Goal: Task Accomplishment & Management: Manage account settings

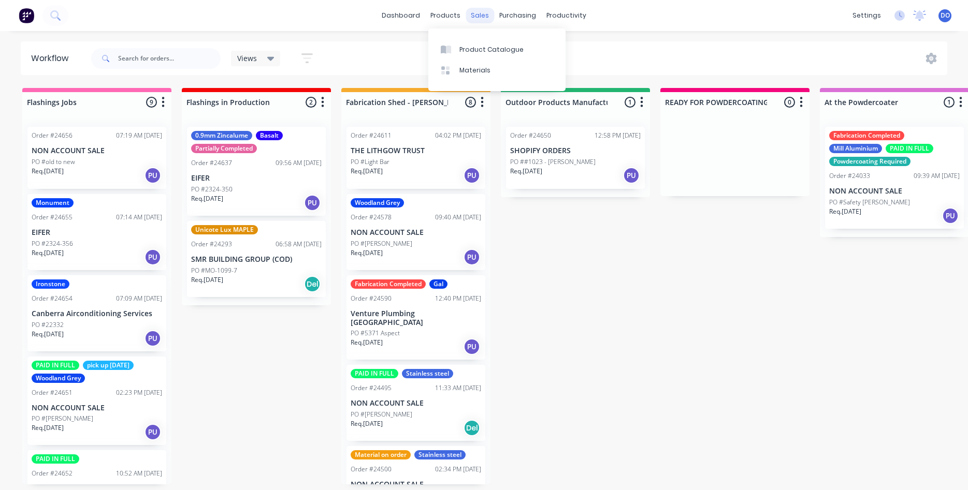
scroll to position [375, 0]
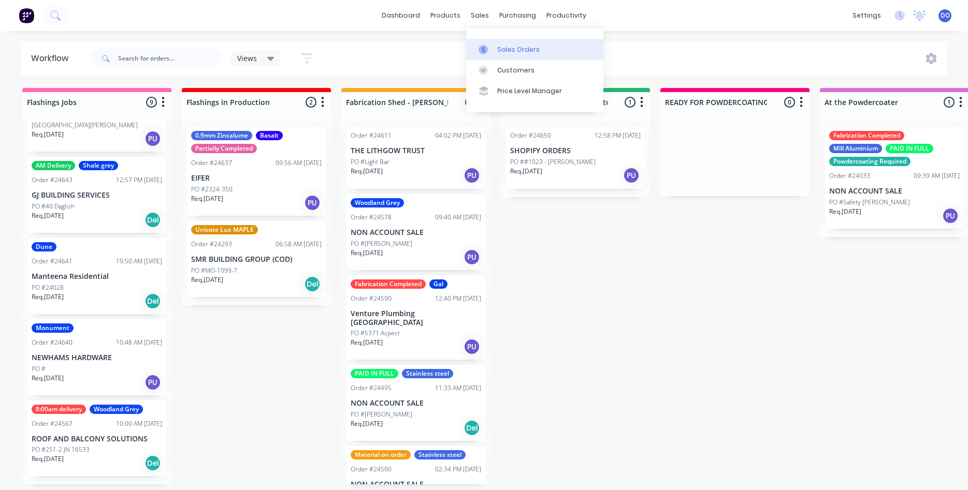
click at [508, 47] on div "Sales Orders" at bounding box center [518, 49] width 42 height 9
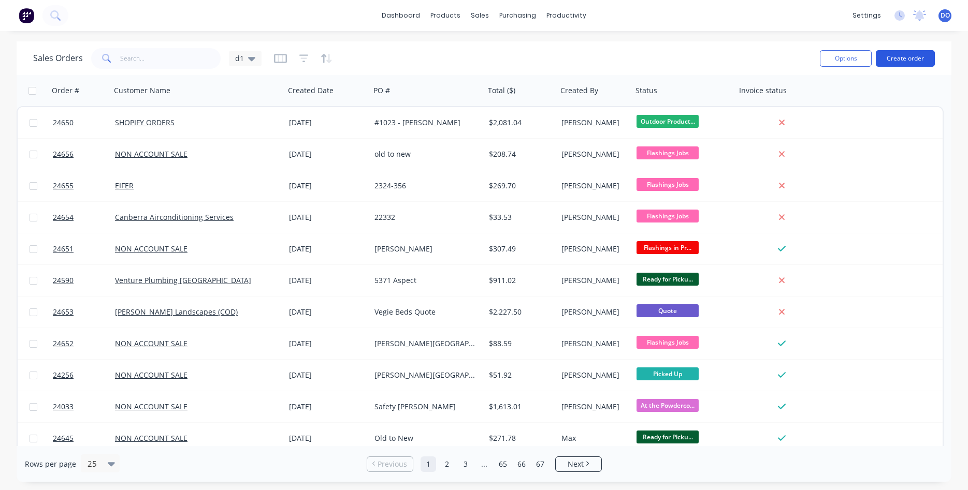
click at [892, 57] on button "Create order" at bounding box center [904, 58] width 59 height 17
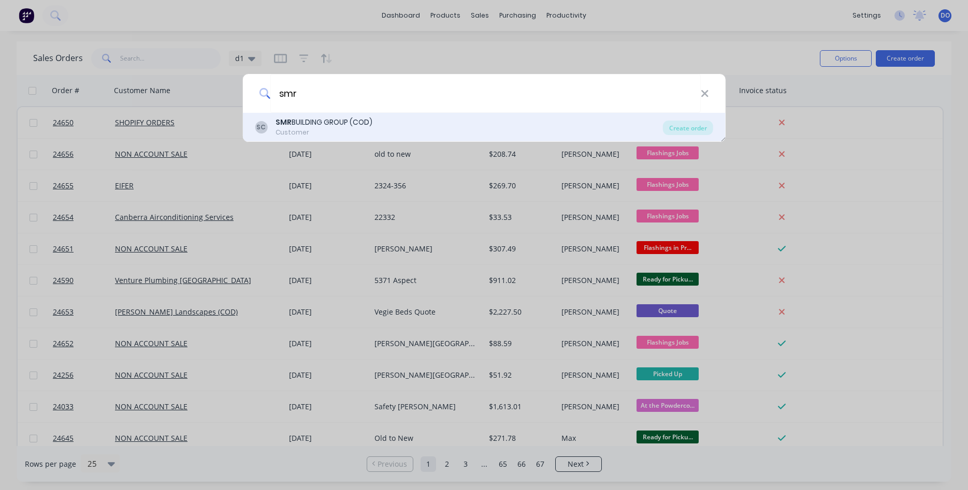
type input "smr"
click at [416, 133] on div "SC SMR BUILDING GROUP (COD) Customer" at bounding box center [459, 127] width 408 height 20
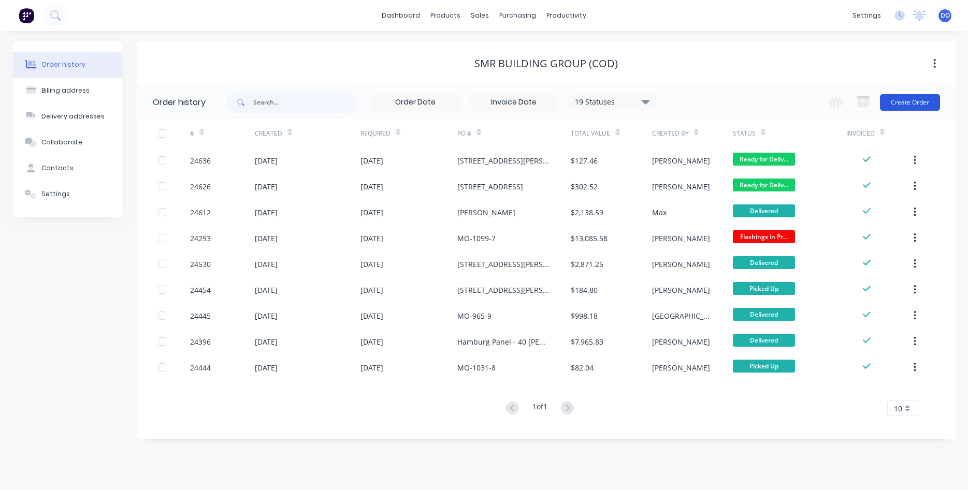
click at [911, 102] on button "Create Order" at bounding box center [910, 102] width 60 height 17
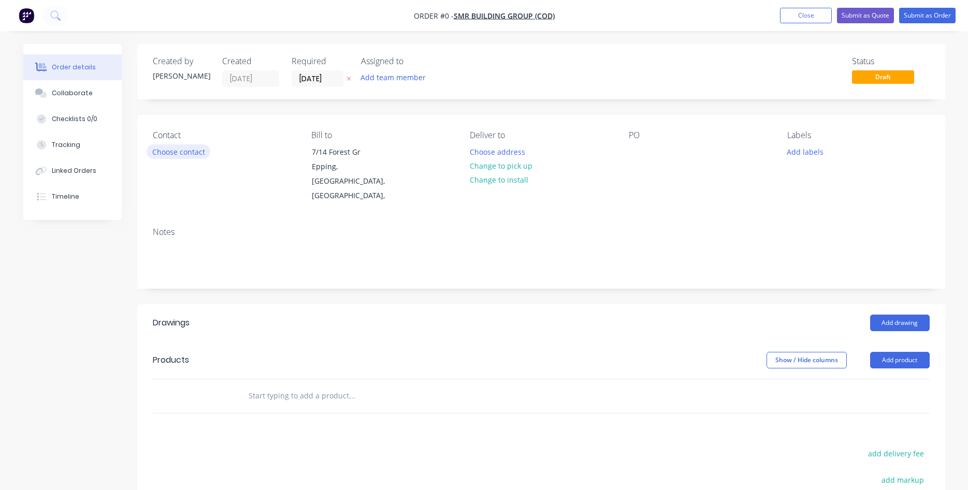
click at [174, 152] on button "Choose contact" at bounding box center [179, 151] width 64 height 14
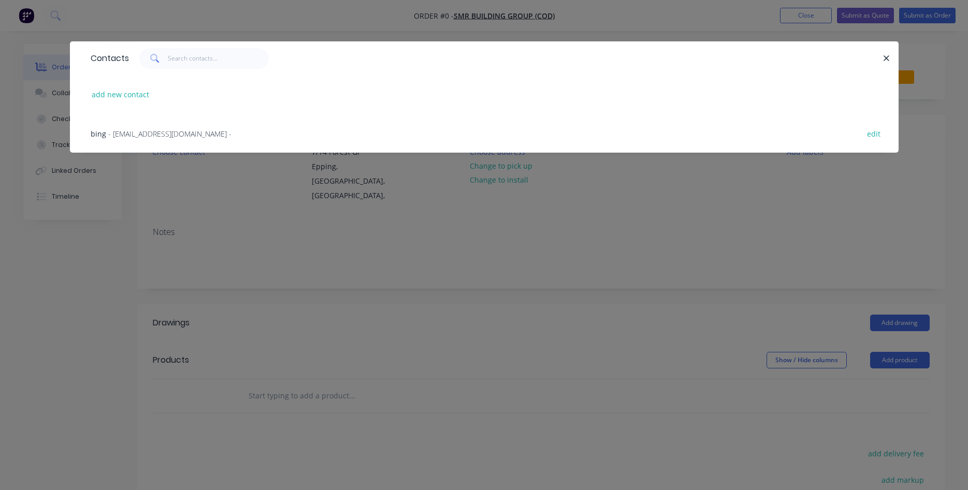
click at [141, 133] on span "- [EMAIL_ADDRESS][DOMAIN_NAME] -" at bounding box center [169, 134] width 123 height 10
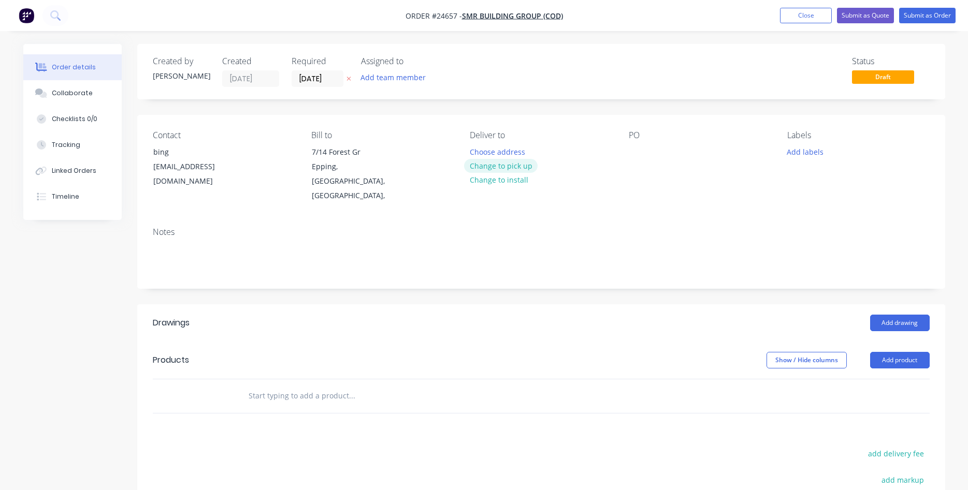
click at [500, 165] on button "Change to pick up" at bounding box center [501, 166] width 74 height 14
click at [638, 141] on div "PO" at bounding box center [699, 166] width 142 height 73
click at [643, 152] on div at bounding box center [636, 151] width 17 height 15
click at [906, 315] on button "Add drawing" at bounding box center [900, 323] width 60 height 17
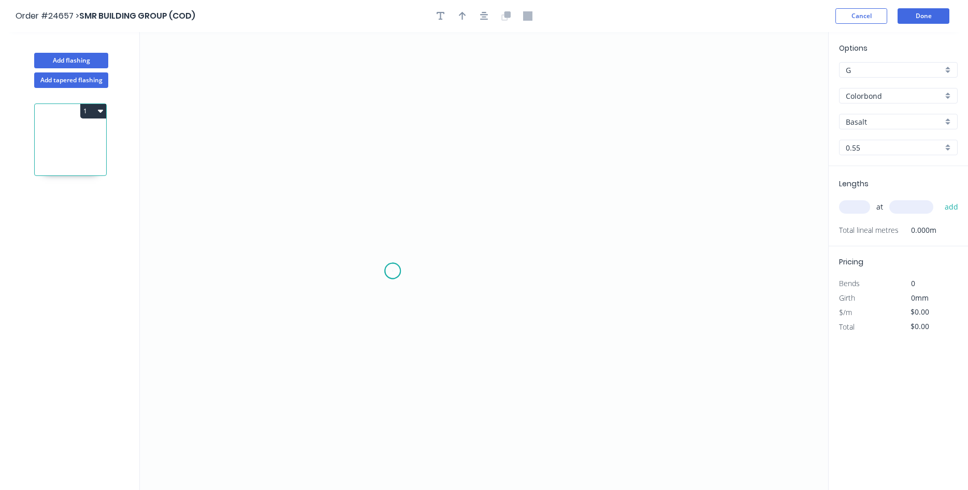
drag, startPoint x: 392, startPoint y: 271, endPoint x: 390, endPoint y: 214, distance: 57.5
click at [393, 269] on icon "0" at bounding box center [484, 261] width 688 height 458
click at [394, 92] on icon "0" at bounding box center [484, 261] width 688 height 458
click at [525, 94] on icon "0 ?" at bounding box center [484, 261] width 688 height 458
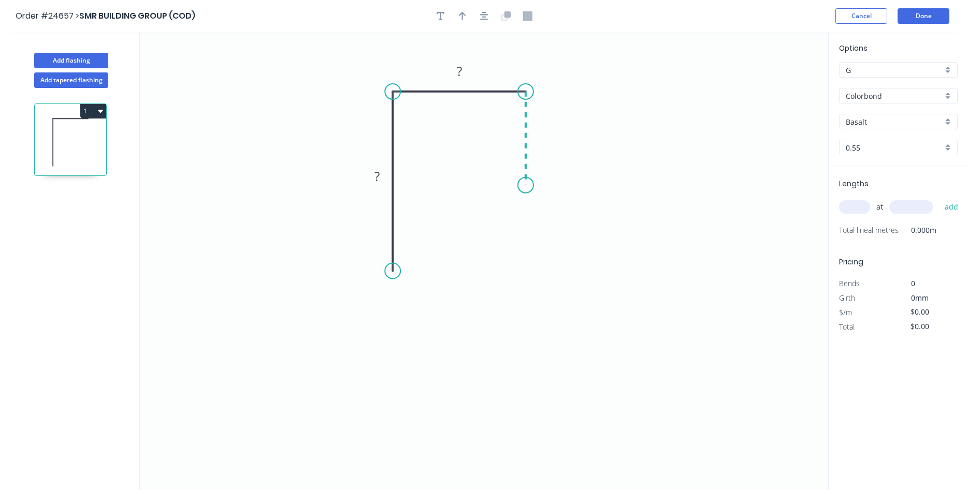
click at [527, 185] on icon "0 ? ?" at bounding box center [484, 261] width 688 height 458
drag, startPoint x: 556, startPoint y: 224, endPoint x: 548, endPoint y: 217, distance: 10.7
click at [556, 224] on div "Crush & Fold" at bounding box center [579, 220] width 104 height 21
click at [554, 220] on div "Flip bend" at bounding box center [579, 222] width 104 height 21
drag, startPoint x: 566, startPoint y: 166, endPoint x: 510, endPoint y: 182, distance: 58.7
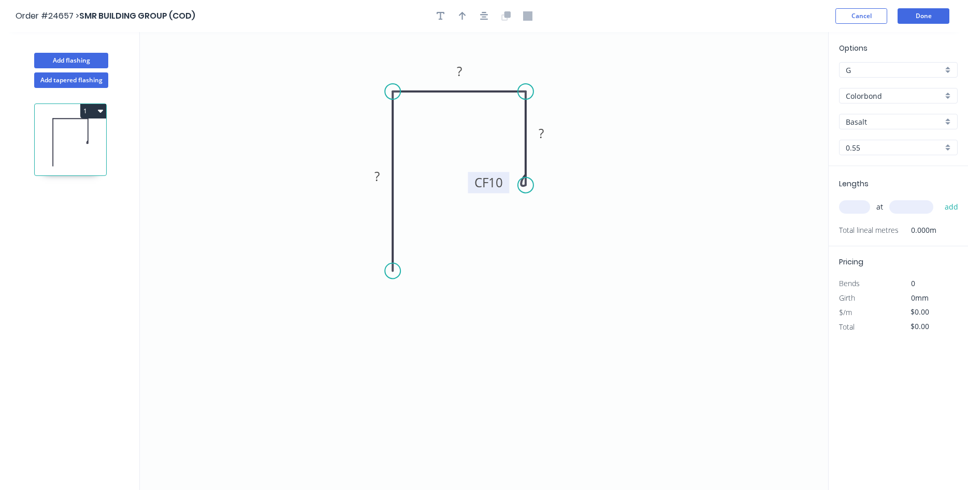
click at [509, 182] on rect at bounding box center [487, 182] width 41 height 21
click at [378, 171] on tspan "?" at bounding box center [376, 176] width 5 height 17
click at [458, 9] on button "button" at bounding box center [463, 16] width 16 height 16
type input "$8.11"
click at [773, 83] on icon at bounding box center [775, 71] width 9 height 33
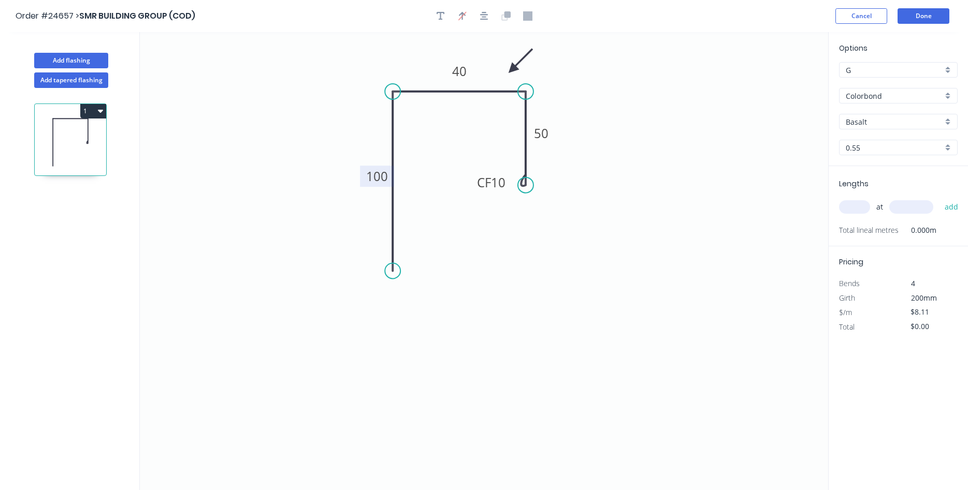
drag, startPoint x: 777, startPoint y: 81, endPoint x: 511, endPoint y: 70, distance: 266.3
click at [511, 70] on icon at bounding box center [520, 61] width 30 height 30
click at [870, 120] on input "Basalt" at bounding box center [893, 121] width 97 height 11
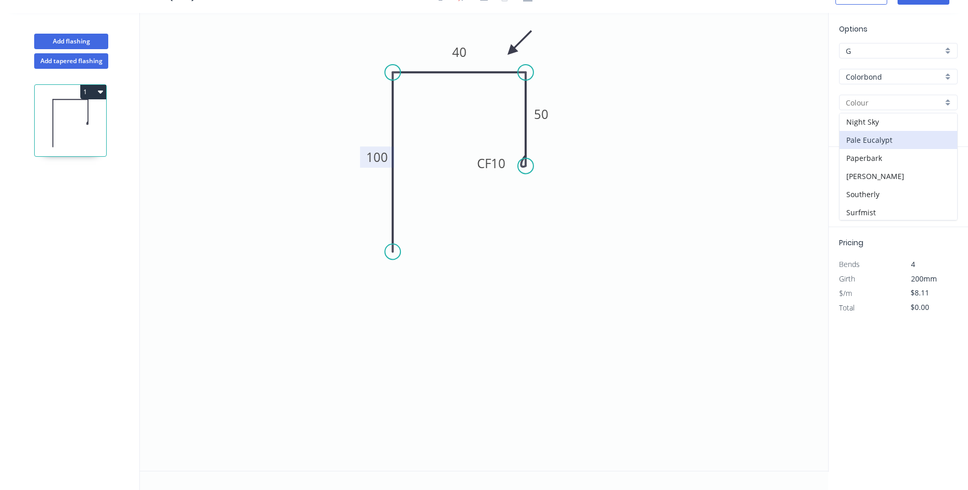
scroll to position [177, 0]
click at [899, 164] on div "Monument" at bounding box center [898, 163] width 118 height 18
type input "Monument"
click at [856, 188] on input "text" at bounding box center [854, 187] width 31 height 13
type input "3"
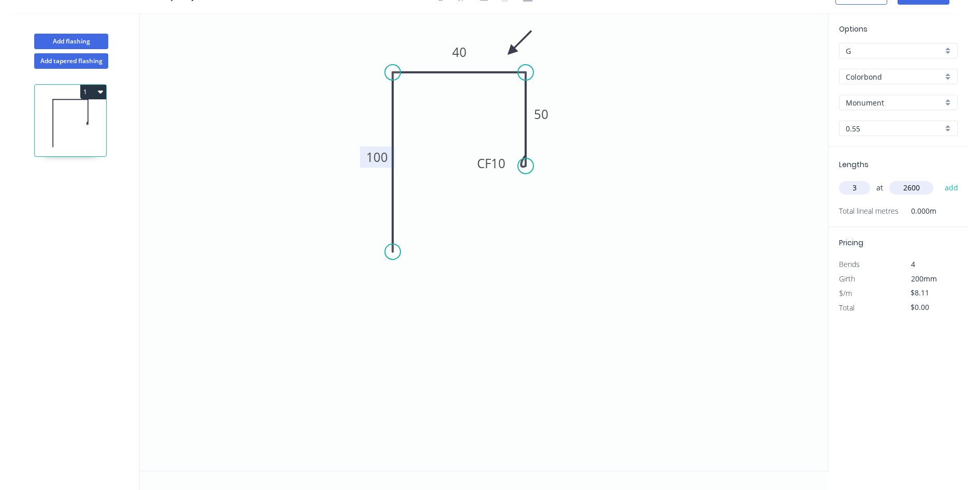
type input "2600"
click at [939, 179] on button "add" at bounding box center [951, 188] width 24 height 18
type input "$63.26"
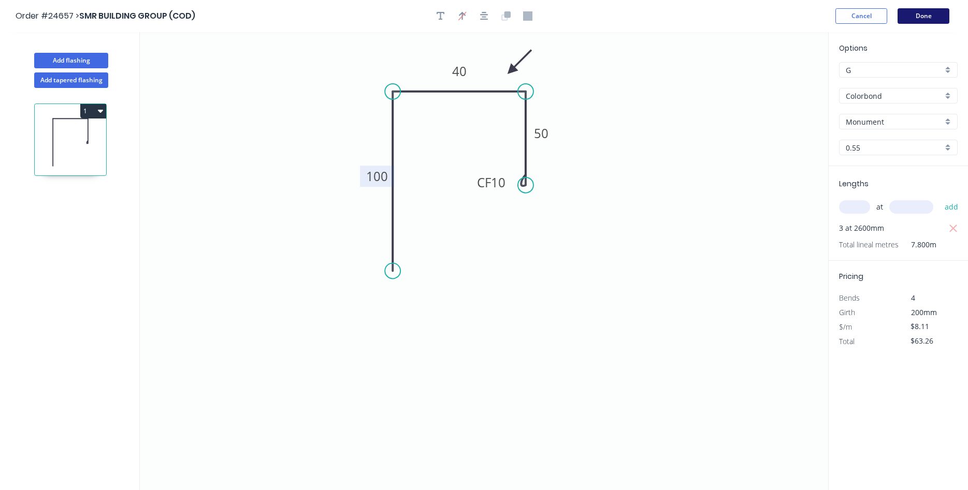
click at [927, 16] on button "Done" at bounding box center [923, 16] width 52 height 16
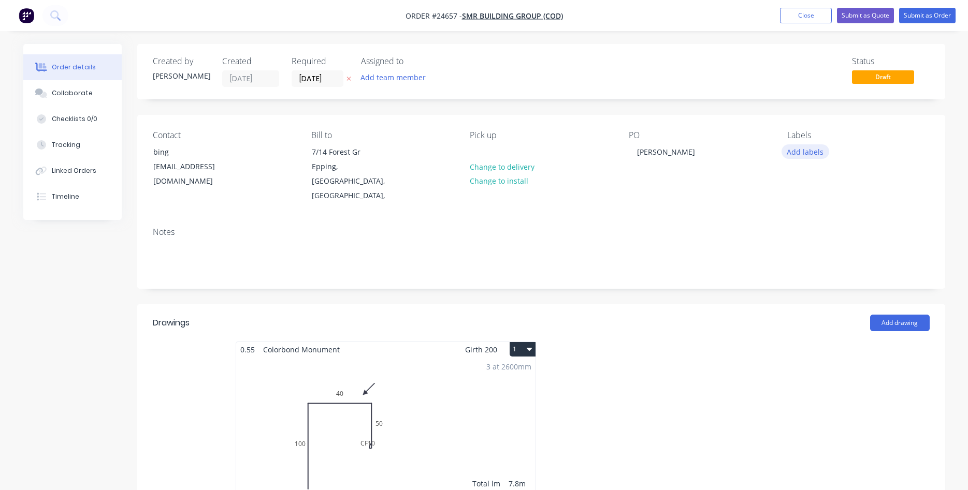
click at [798, 157] on button "Add labels" at bounding box center [805, 151] width 48 height 14
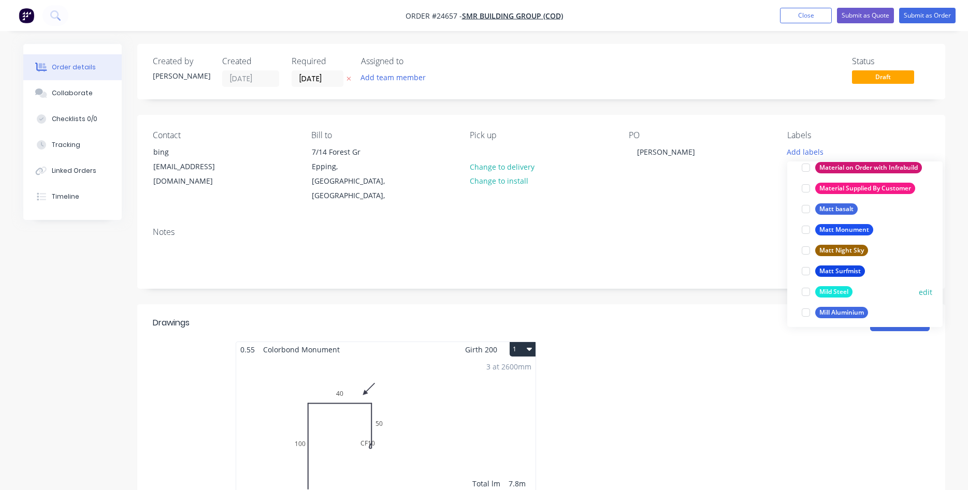
scroll to position [1357, 0]
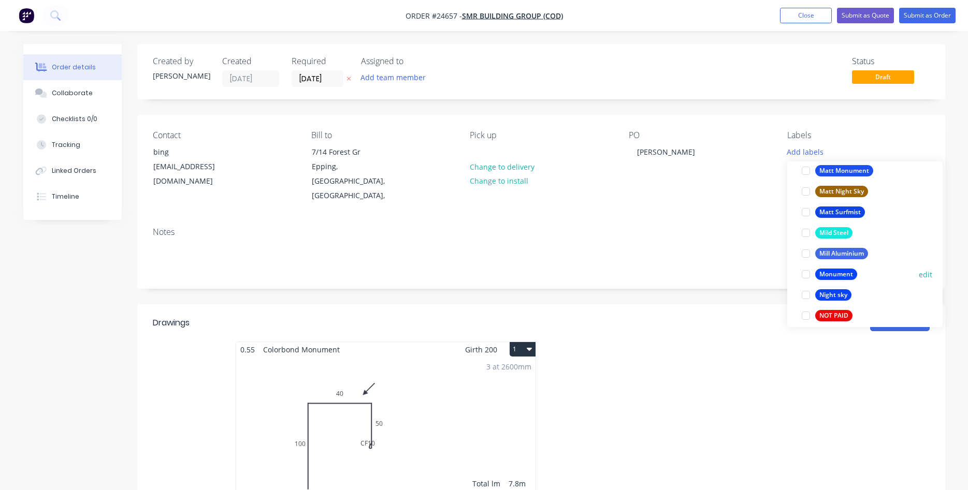
click at [802, 272] on div at bounding box center [805, 274] width 21 height 21
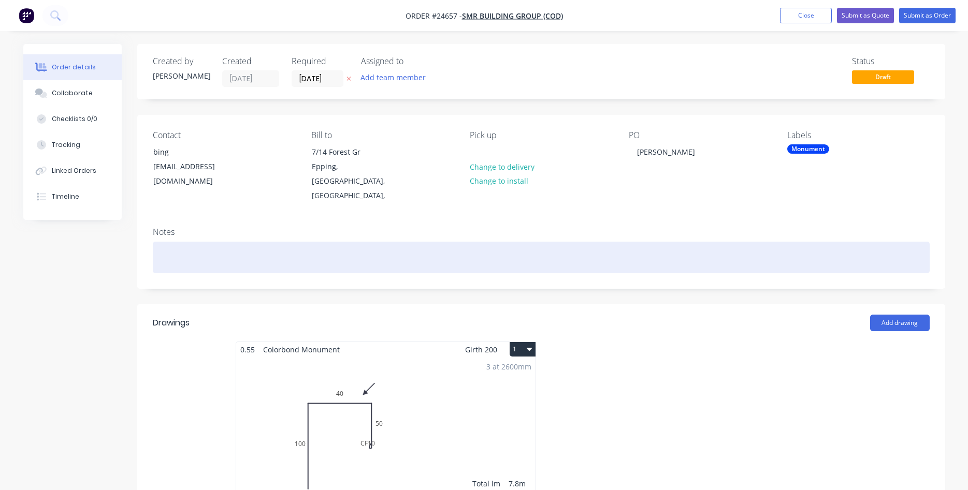
click at [725, 252] on div at bounding box center [541, 258] width 777 height 32
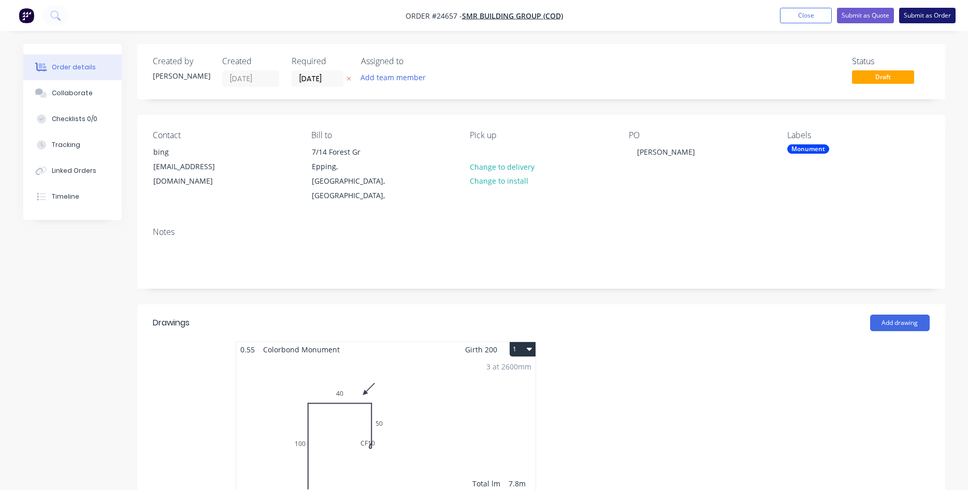
click at [928, 19] on button "Submit as Order" at bounding box center [927, 16] width 56 height 16
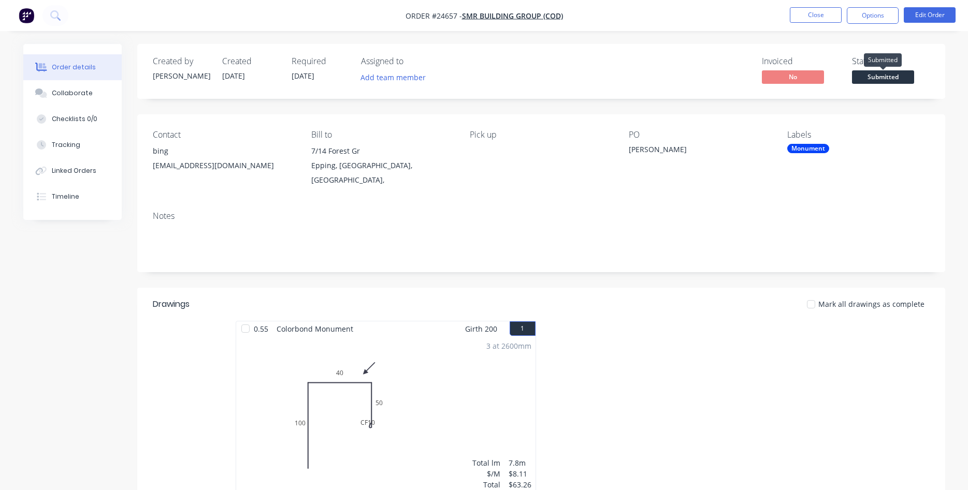
click at [873, 81] on span "Submitted" at bounding box center [883, 76] width 62 height 13
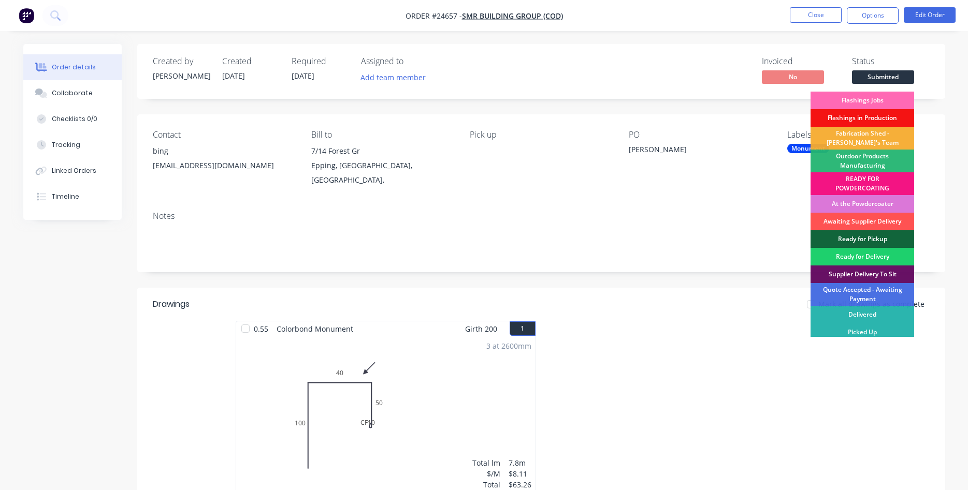
click at [869, 101] on div "Flashings Jobs" at bounding box center [862, 101] width 104 height 18
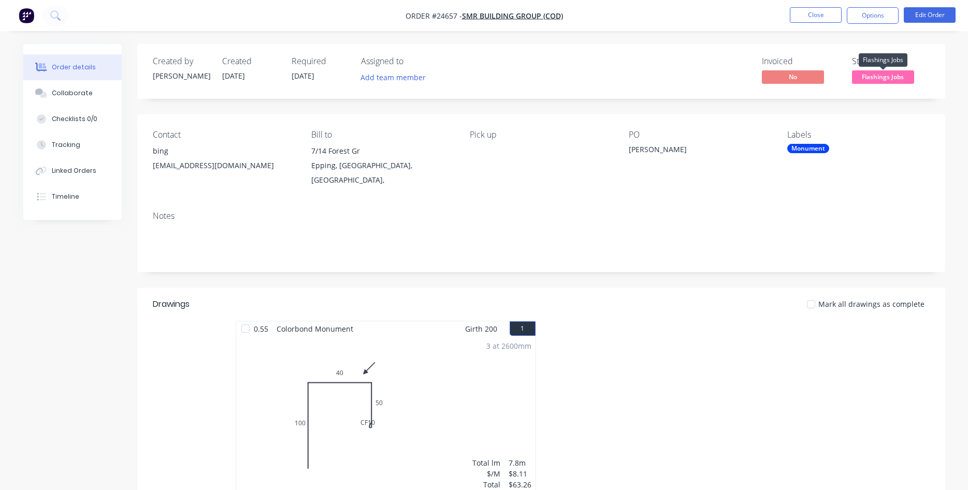
click at [883, 80] on span "Flashings Jobs" at bounding box center [883, 76] width 62 height 13
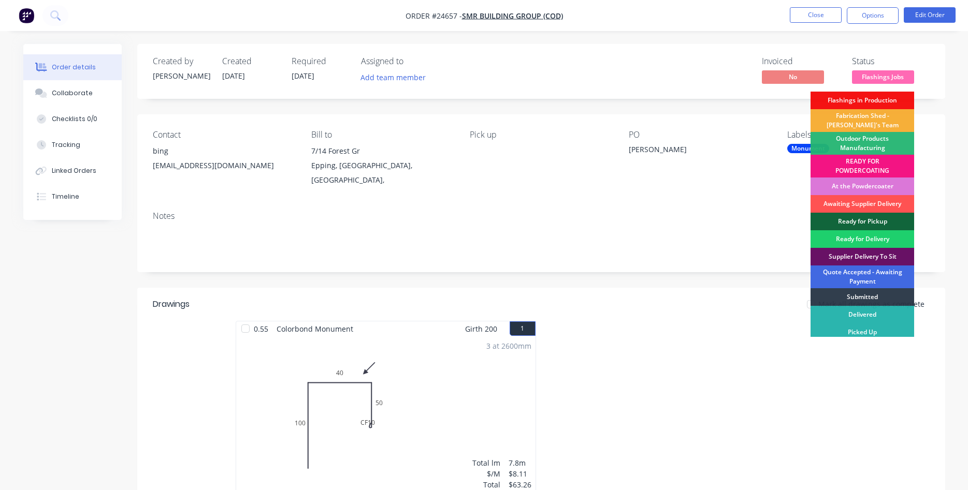
click at [875, 275] on div "Quote Accepted - Awaiting Payment" at bounding box center [862, 277] width 104 height 23
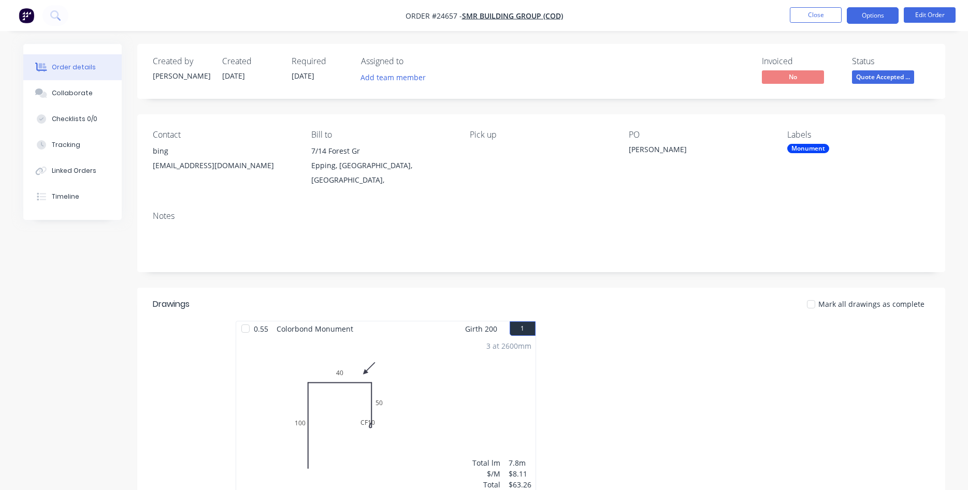
click at [862, 14] on button "Options" at bounding box center [872, 15] width 52 height 17
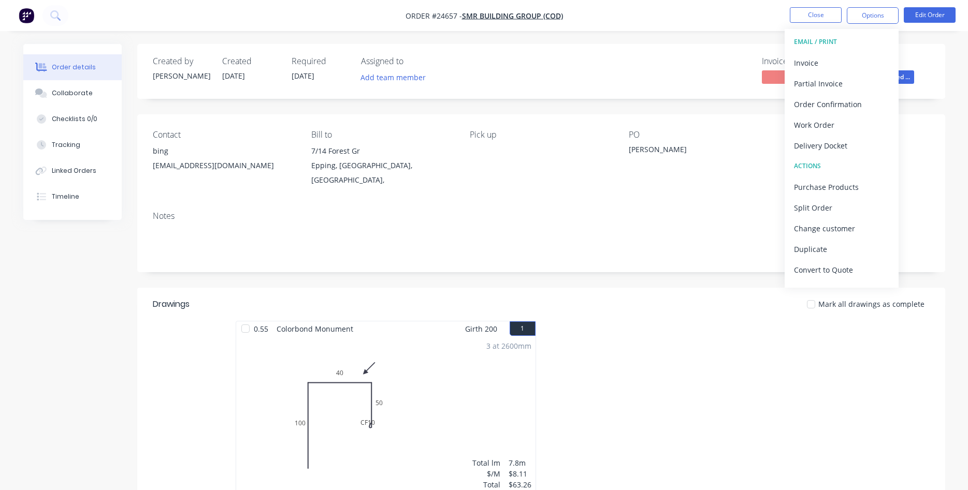
click at [753, 16] on nav "Order #24657 - SMR BUILDING GROUP (COD) Close Options EMAIL / PRINT Invoice Par…" at bounding box center [484, 15] width 968 height 31
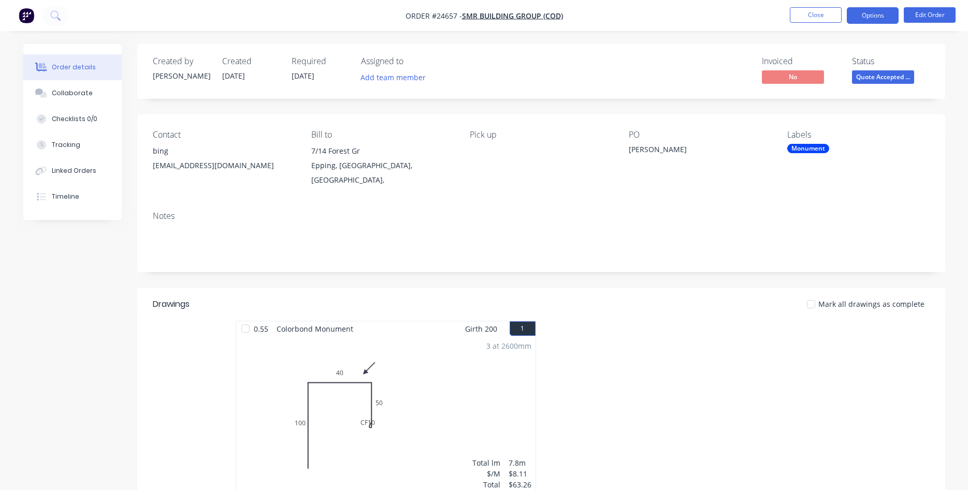
click at [859, 11] on button "Options" at bounding box center [872, 15] width 52 height 17
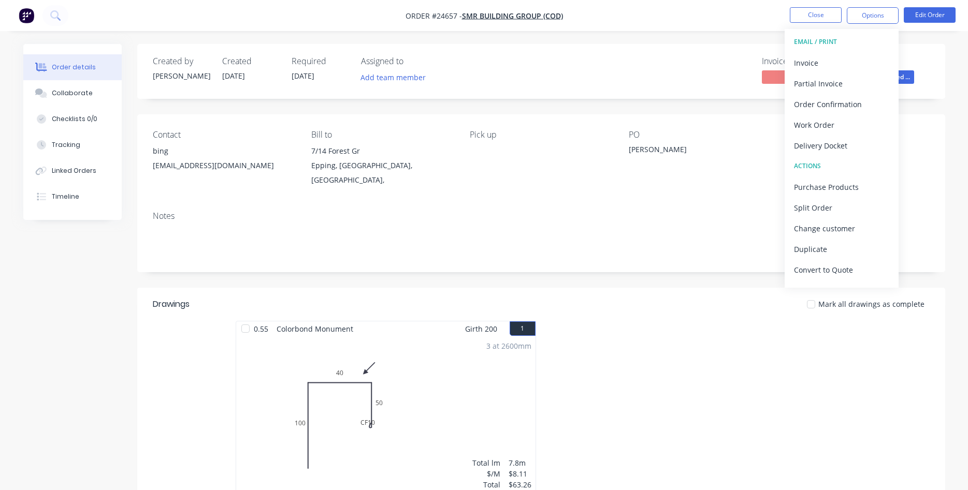
click at [622, 332] on div at bounding box center [696, 413] width 311 height 184
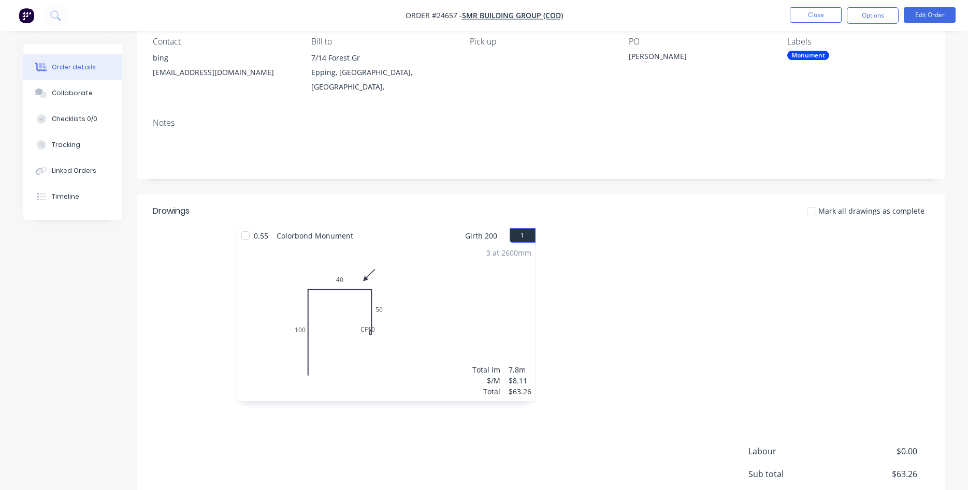
scroll to position [106, 0]
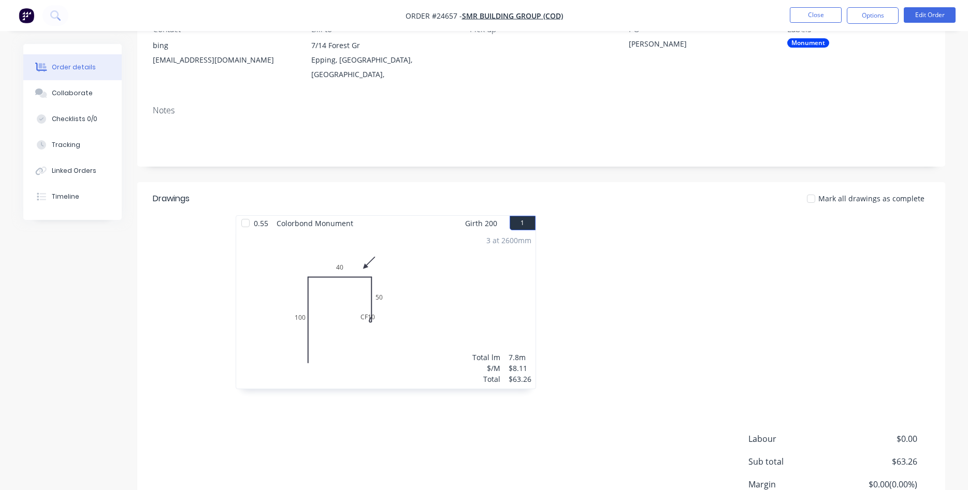
click at [455, 243] on div "3 at 2600mm Total lm $/M Total 7.8m $8.11 $63.26" at bounding box center [385, 310] width 299 height 158
click at [926, 18] on button "Edit Order" at bounding box center [929, 15] width 52 height 16
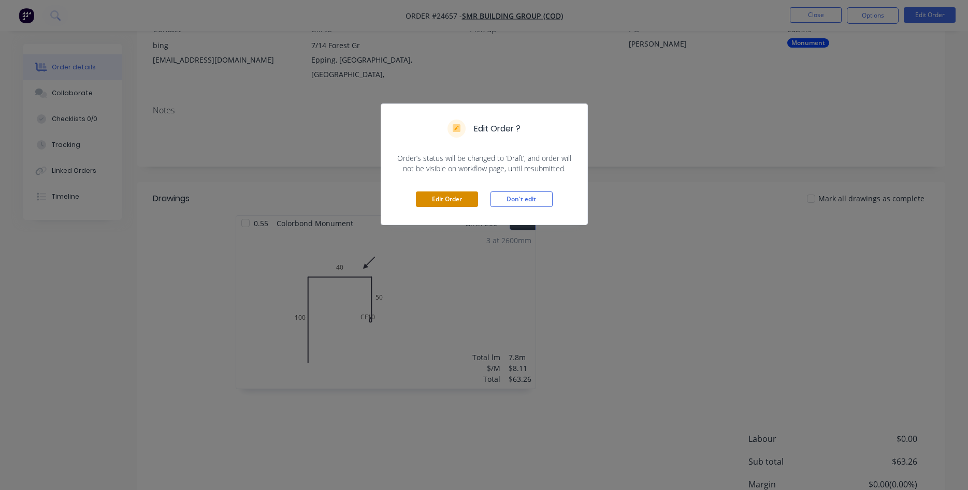
click at [463, 200] on button "Edit Order" at bounding box center [447, 200] width 62 height 16
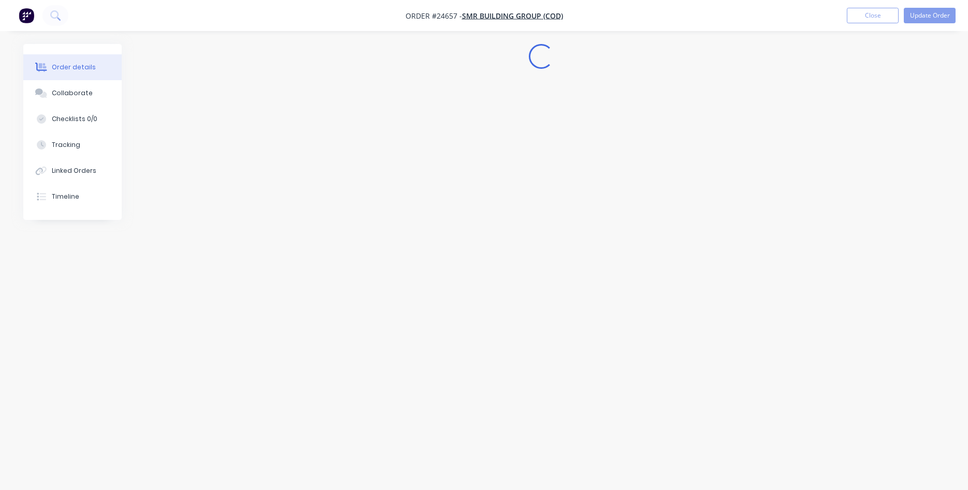
scroll to position [0, 0]
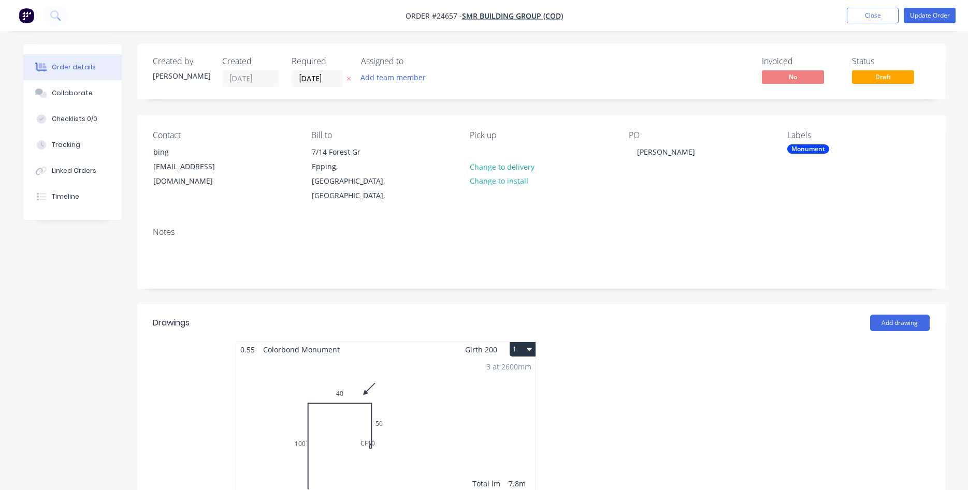
click at [478, 367] on div "3 at 2600mm Total lm $/M Total 7.8m $8.11 $63.26" at bounding box center [385, 436] width 299 height 158
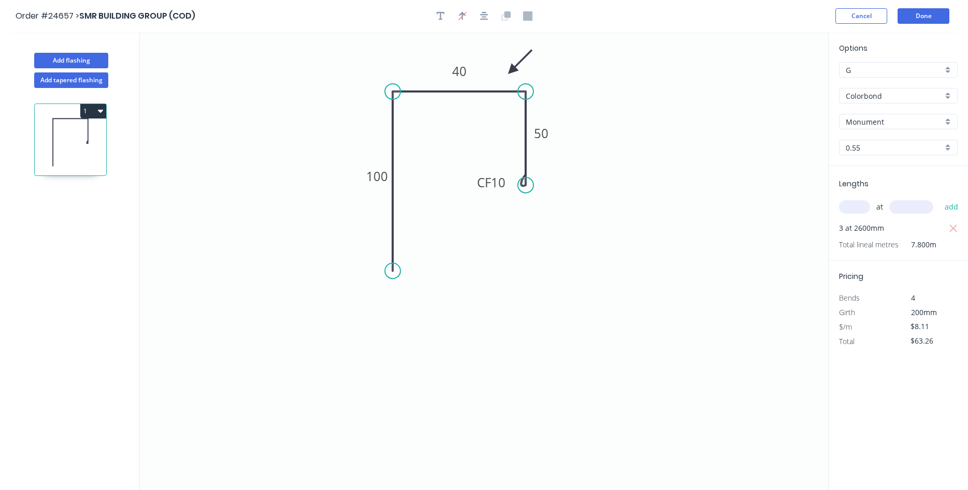
click at [949, 70] on div "G" at bounding box center [898, 70] width 119 height 16
click at [892, 160] on div "F" at bounding box center [898, 160] width 118 height 18
type input "F"
type input "$10.02"
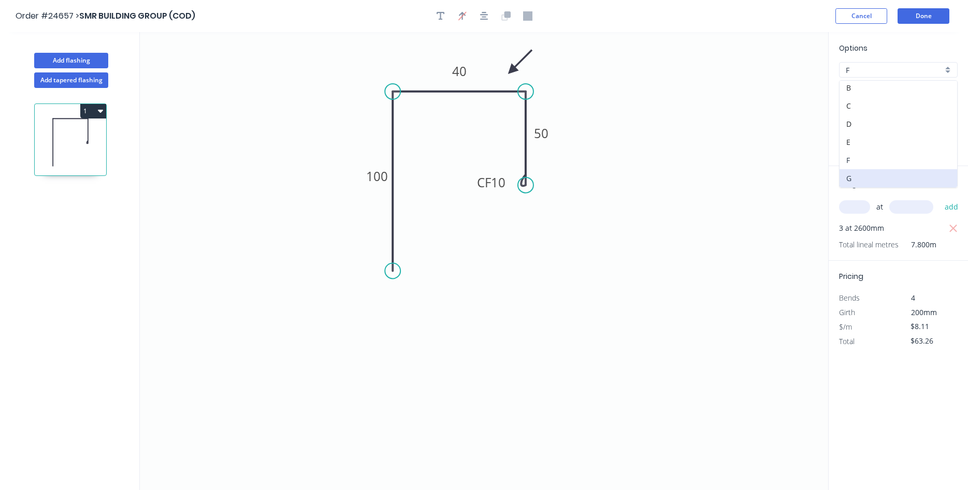
type input "$78.16"
click at [922, 16] on button "Done" at bounding box center [923, 16] width 52 height 16
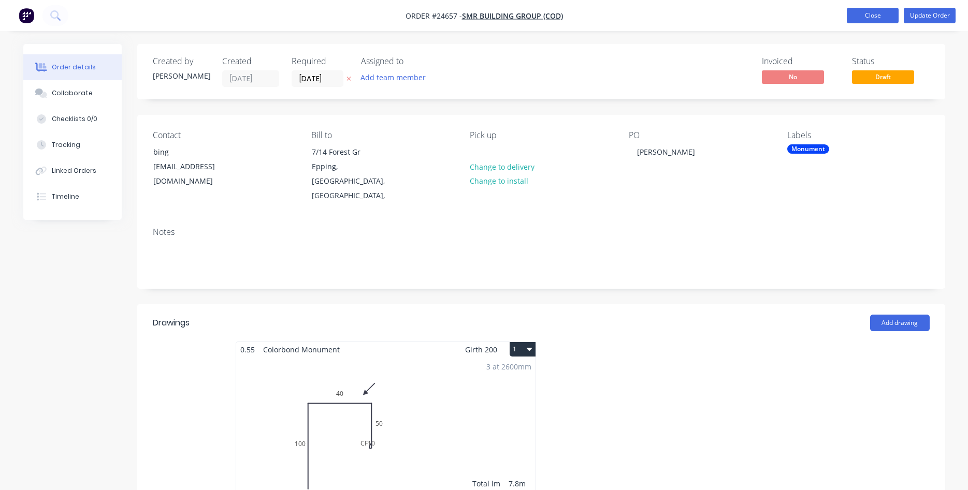
click at [879, 16] on button "Close" at bounding box center [872, 16] width 52 height 16
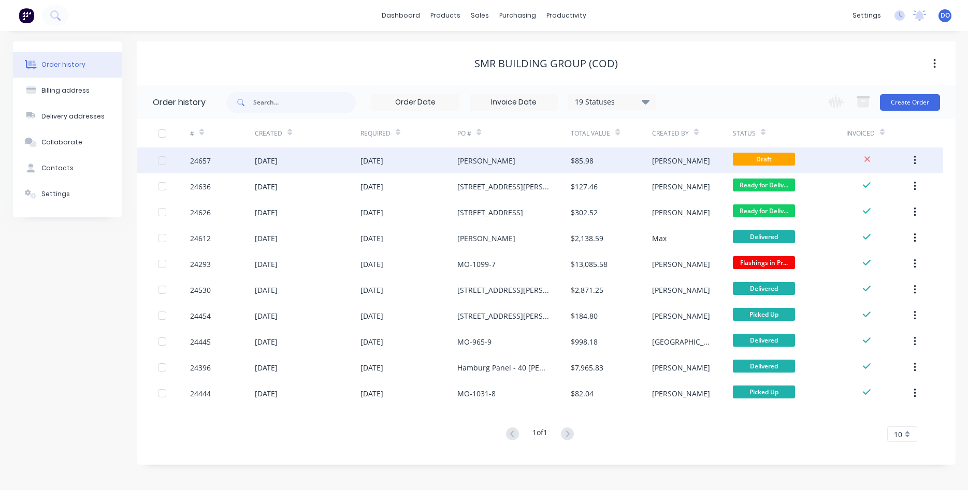
click at [616, 160] on div "$85.98" at bounding box center [610, 161] width 81 height 26
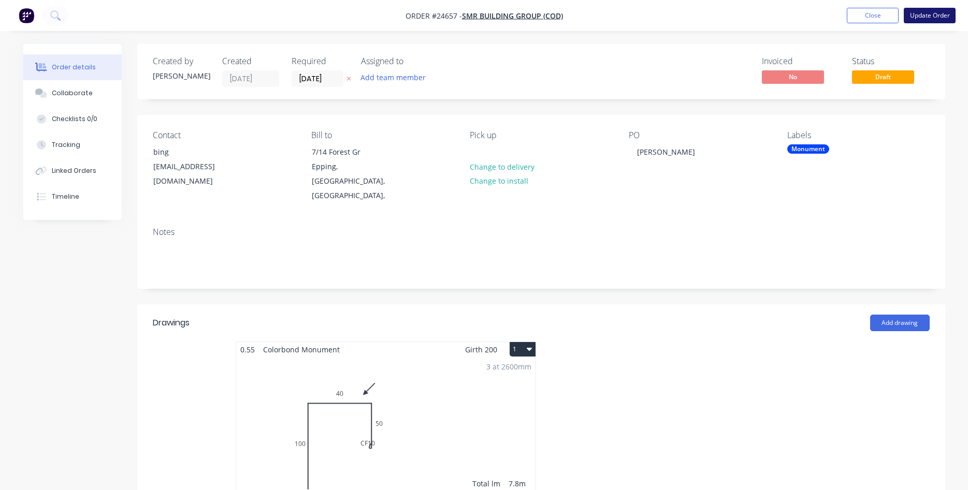
click at [920, 20] on button "Update Order" at bounding box center [929, 16] width 52 height 16
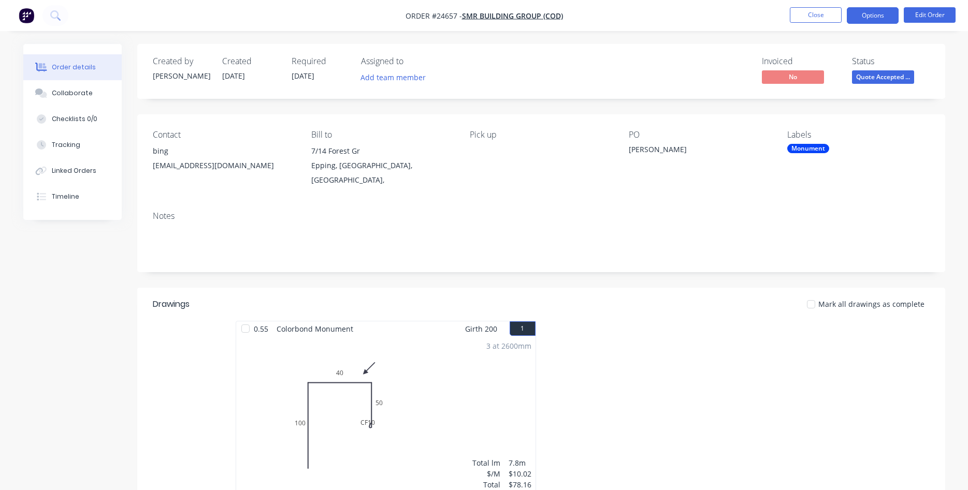
click at [877, 18] on button "Options" at bounding box center [872, 15] width 52 height 17
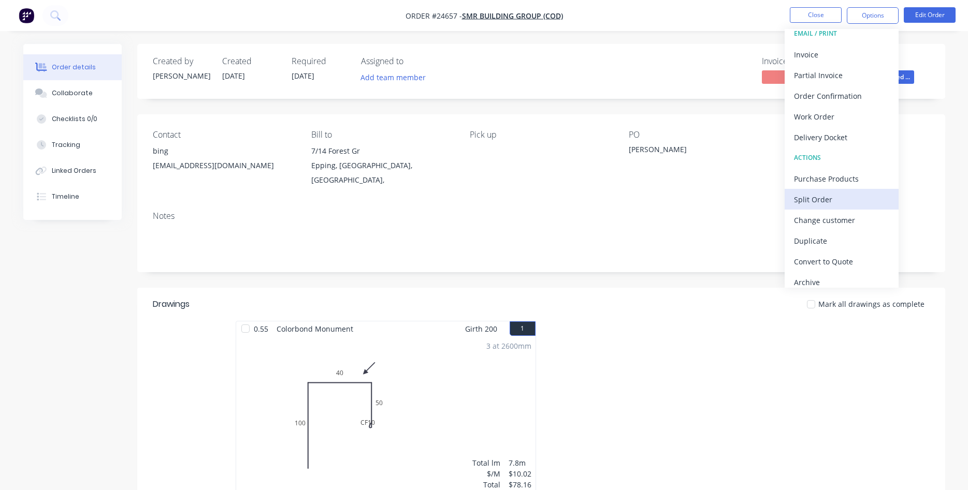
scroll to position [16, 0]
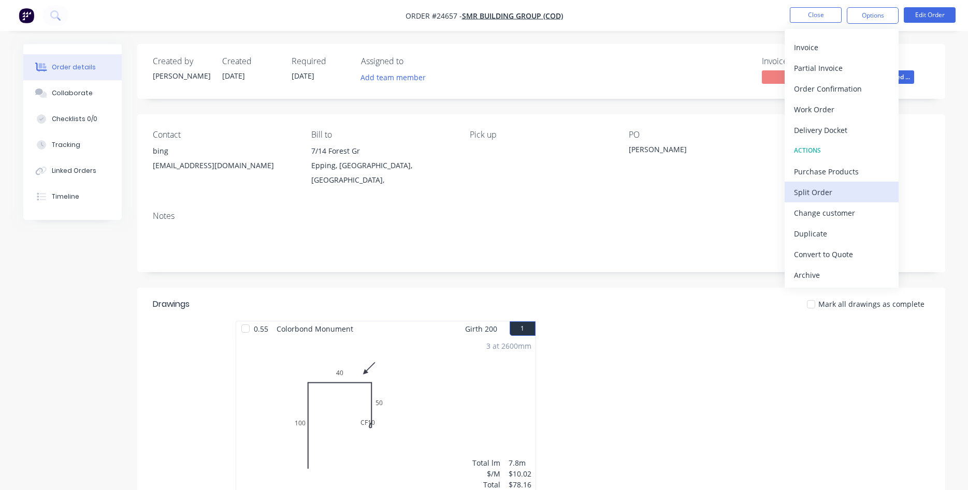
click at [836, 210] on div "Change customer" at bounding box center [841, 213] width 95 height 15
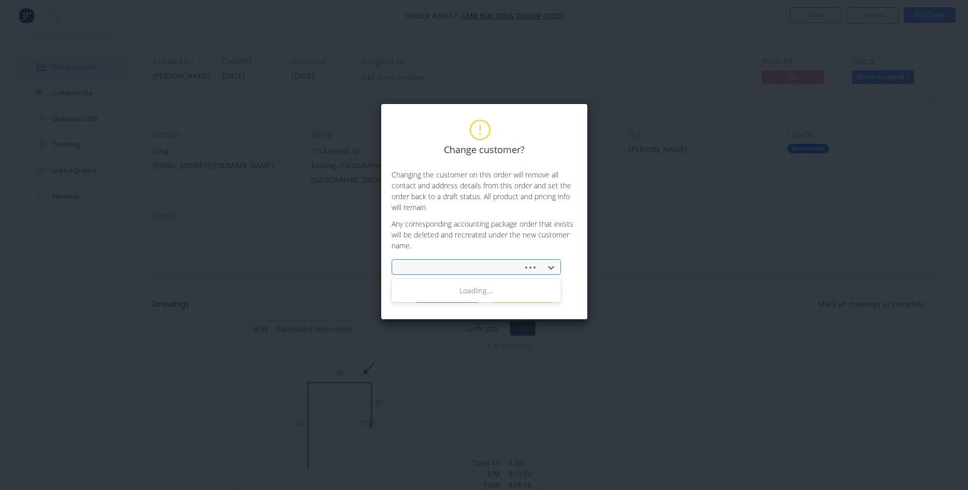
click at [460, 263] on div at bounding box center [459, 267] width 118 height 13
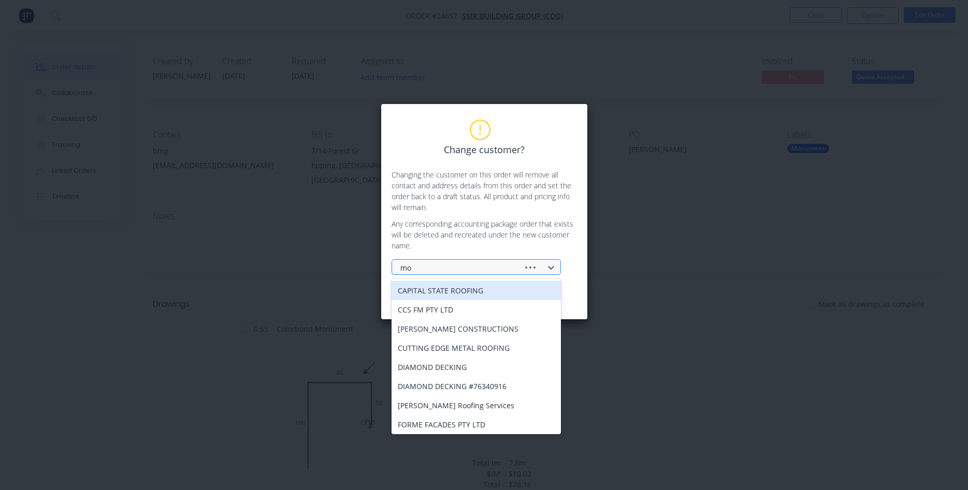
type input "m"
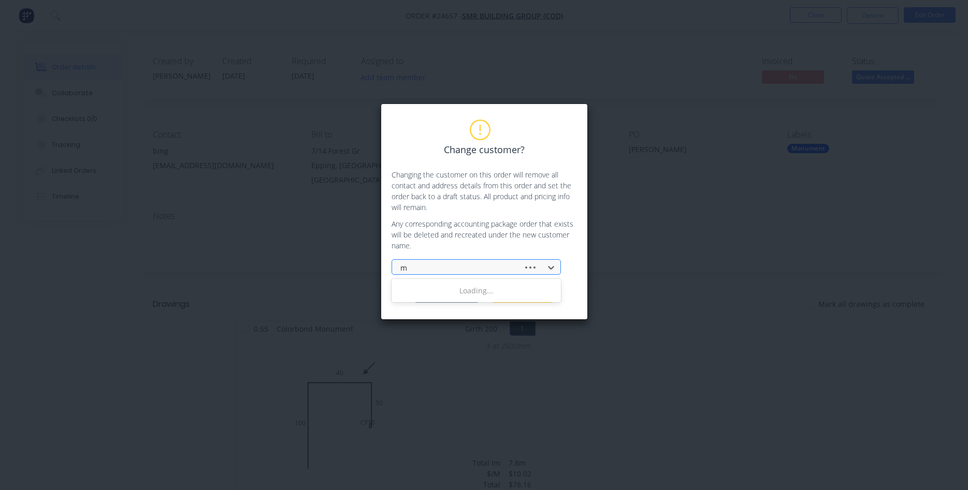
type input "mj"
click at [451, 291] on div "MJ MON METAL ROOFING (COD)" at bounding box center [475, 290] width 169 height 19
click at [451, 297] on button "Change customer" at bounding box center [446, 295] width 65 height 16
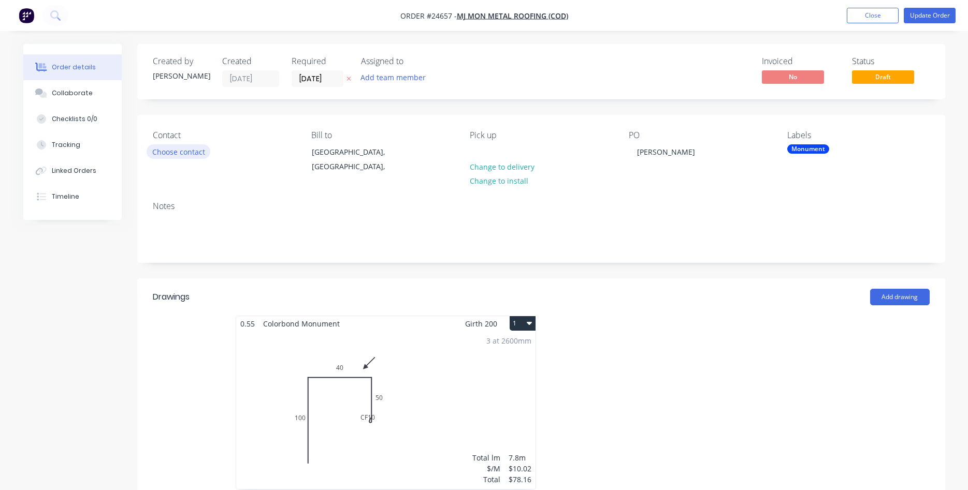
click at [189, 153] on button "Choose contact" at bounding box center [179, 151] width 64 height 14
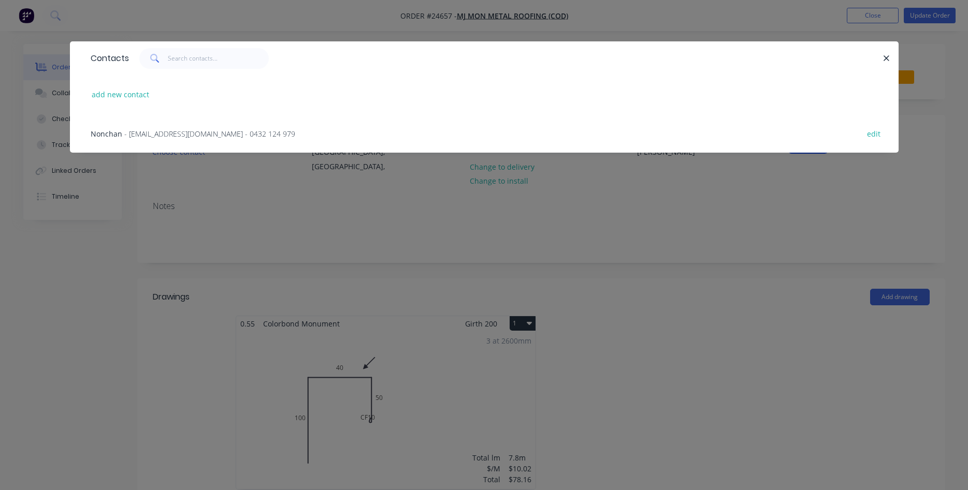
click at [180, 134] on span "- [EMAIL_ADDRESS][DOMAIN_NAME] - 0432 124 979" at bounding box center [209, 134] width 171 height 10
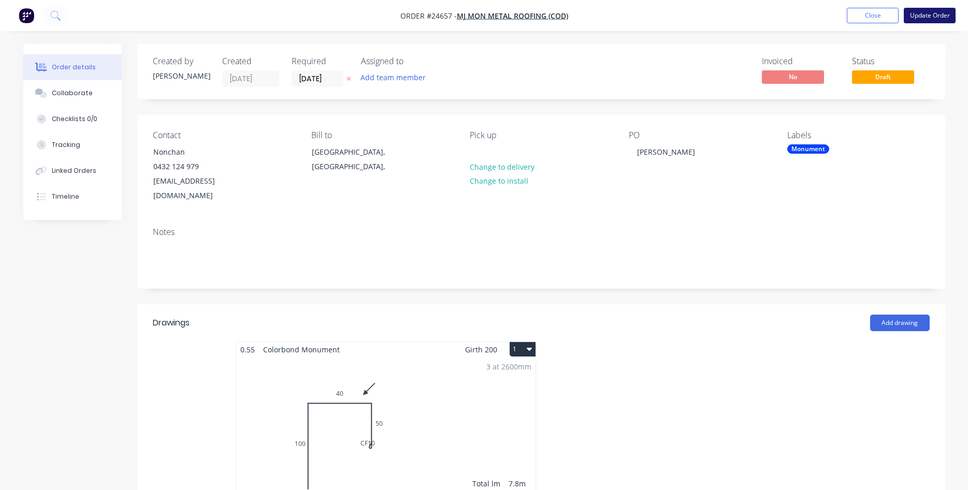
click at [933, 18] on button "Update Order" at bounding box center [929, 16] width 52 height 16
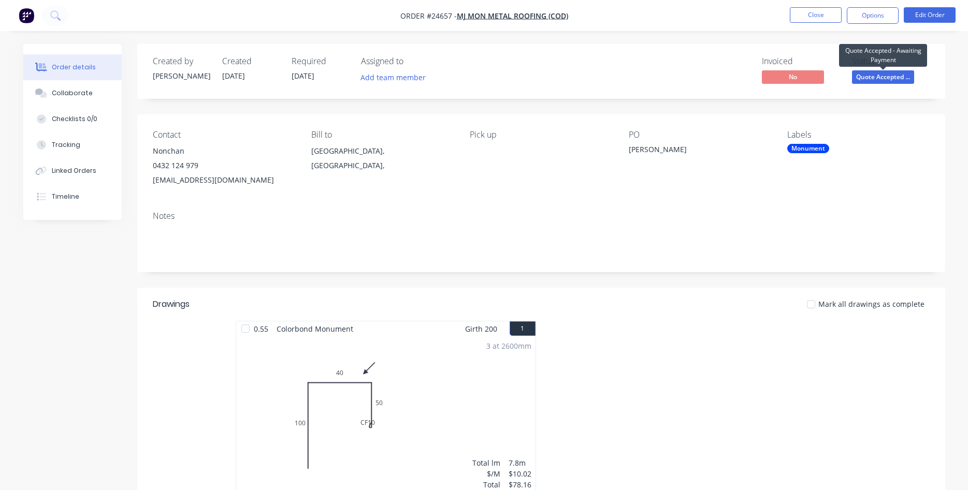
click at [874, 78] on span "Quote Accepted ..." at bounding box center [883, 76] width 62 height 13
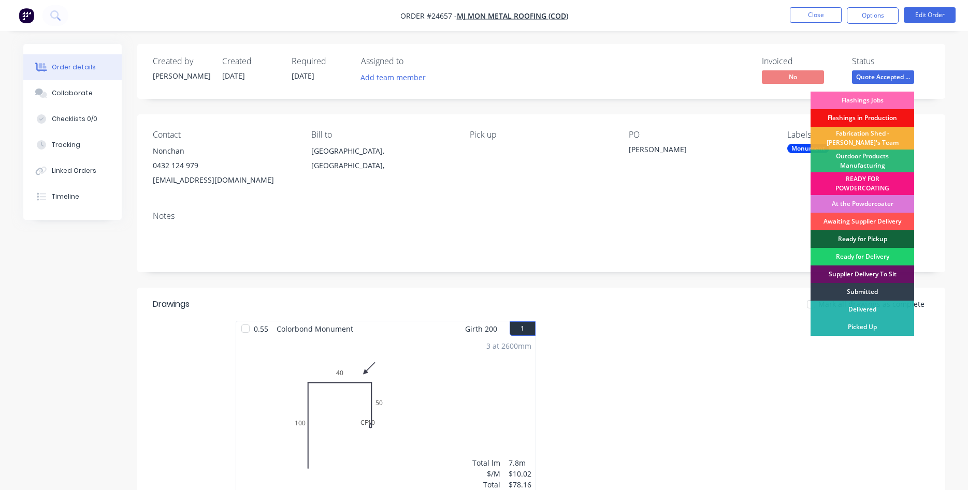
click at [869, 98] on div "Flashings Jobs" at bounding box center [862, 101] width 104 height 18
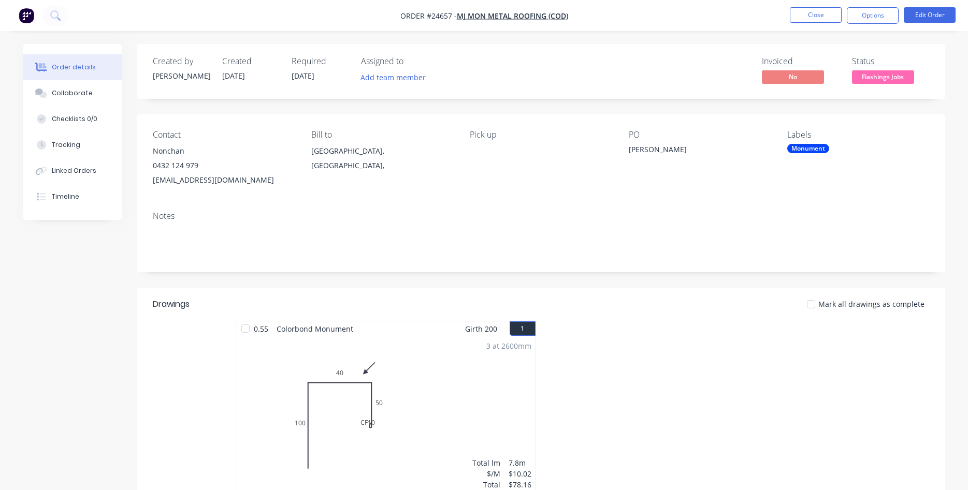
click at [819, 146] on div "Monument" at bounding box center [808, 148] width 42 height 9
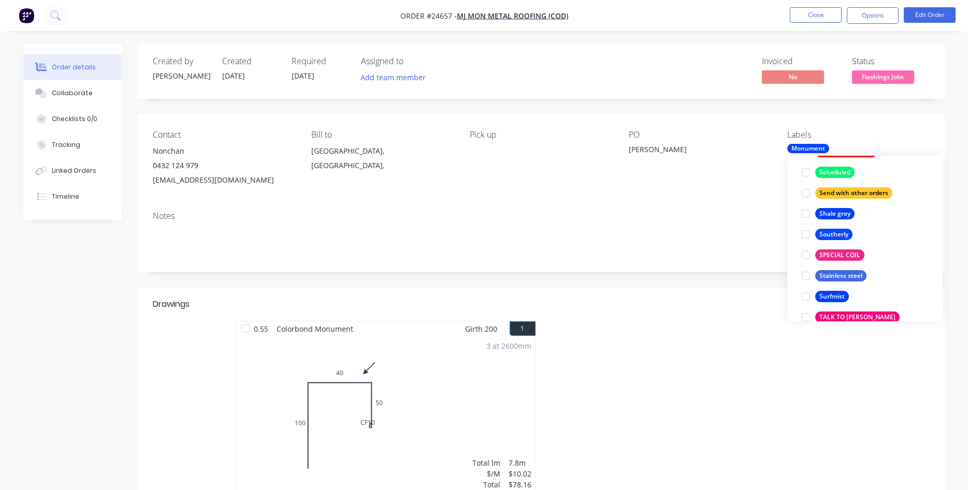
scroll to position [2065, 0]
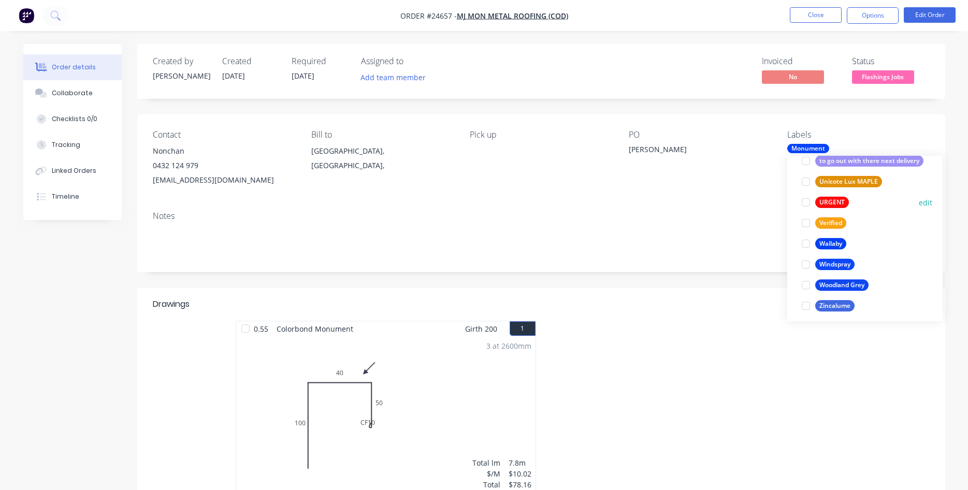
click at [801, 201] on div at bounding box center [805, 202] width 21 height 21
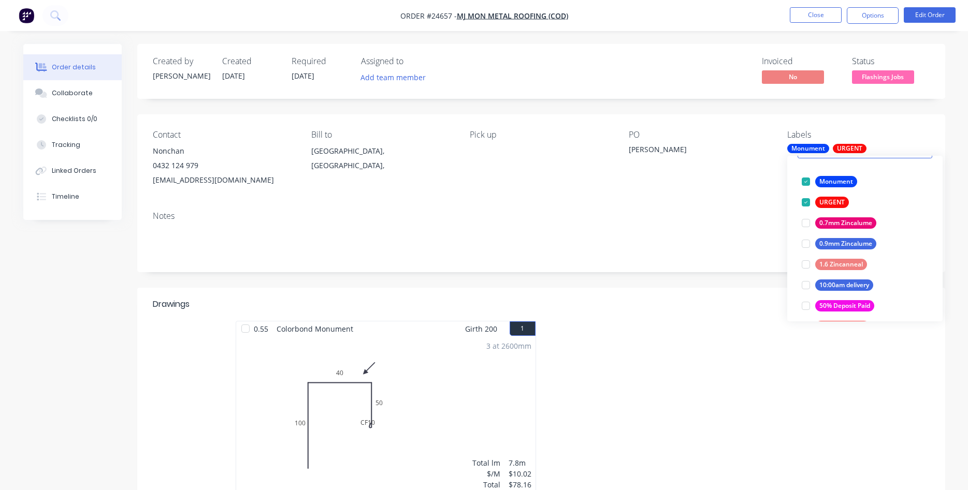
click at [715, 208] on div "Notes" at bounding box center [541, 237] width 808 height 69
